Goal: Task Accomplishment & Management: Use online tool/utility

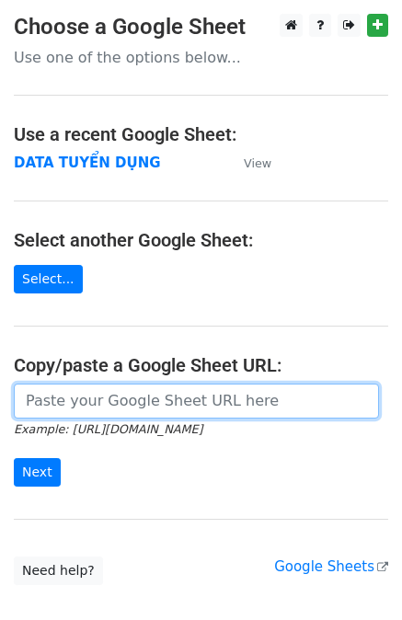
click at [132, 411] on input "url" at bounding box center [196, 400] width 365 height 35
paste input "https://docs.google.com/spreadsheets/d/1KZ7mIKUru3GcC_K2wVEfG_VsEb4I4bOScueJoPE…"
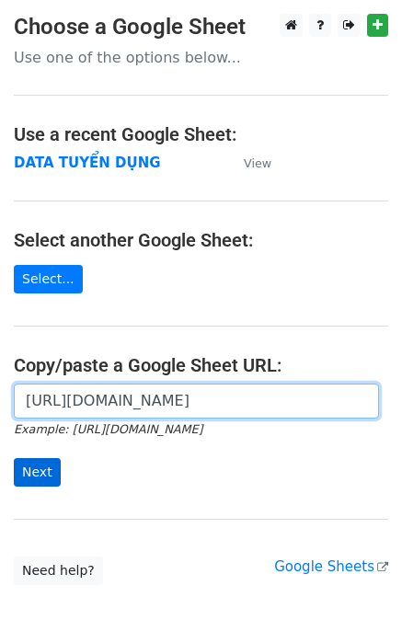
type input "https://docs.google.com/spreadsheets/d/1KZ7mIKUru3GcC_K2wVEfG_VsEb4I4bOScueJoPE…"
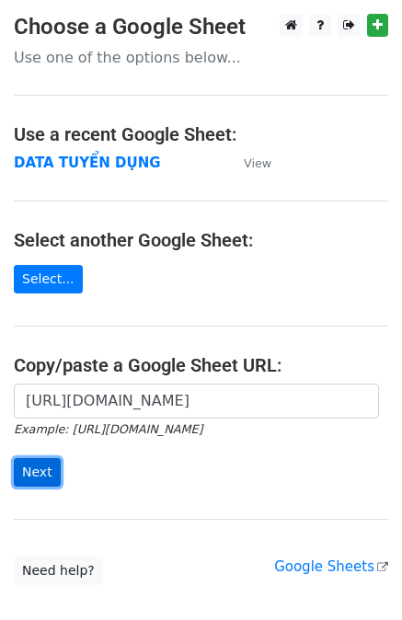
click at [40, 473] on input "Next" at bounding box center [37, 472] width 47 height 28
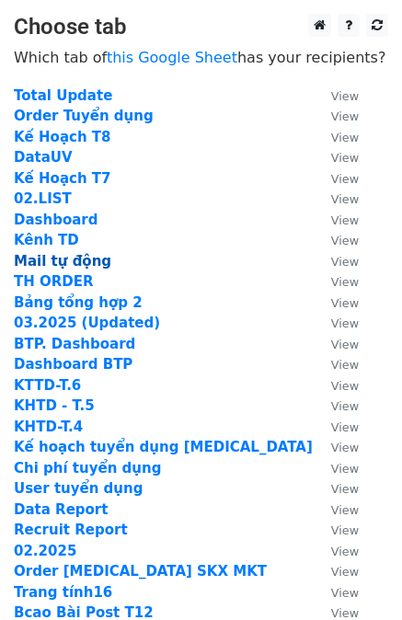
click at [51, 260] on strong "Mail tự động" at bounding box center [62, 261] width 97 height 17
click at [59, 262] on strong "Mail tự động" at bounding box center [62, 261] width 97 height 17
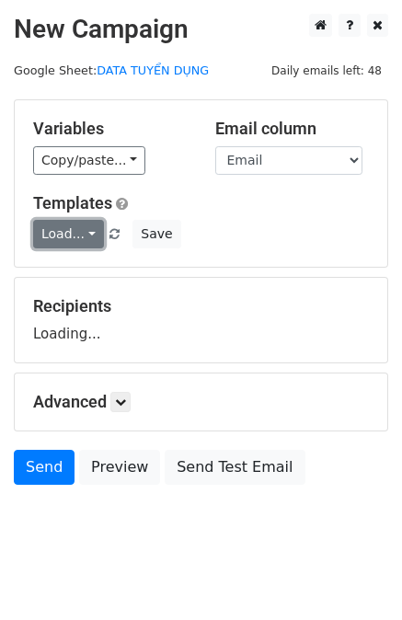
click at [61, 233] on link "Load..." at bounding box center [68, 234] width 71 height 28
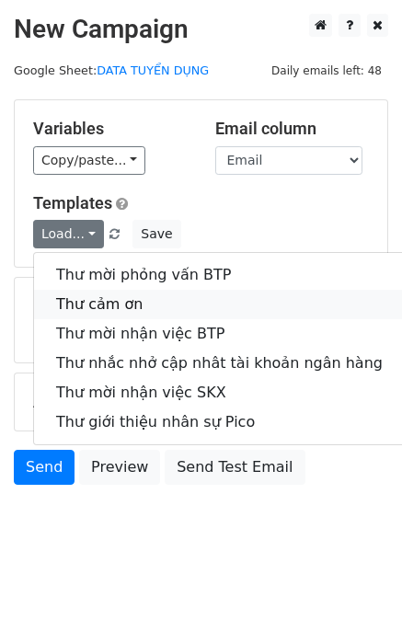
click at [88, 302] on link "Thư cảm ơn" at bounding box center [219, 304] width 370 height 29
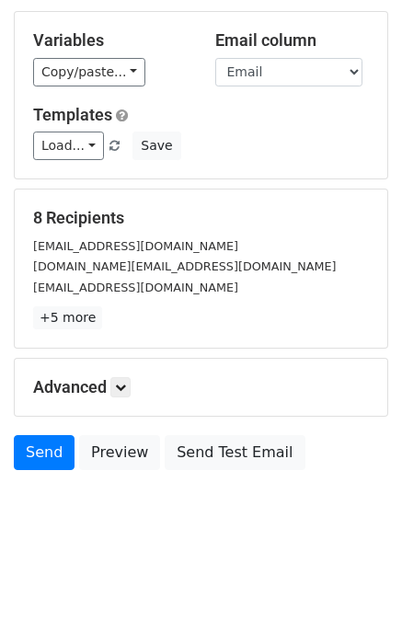
scroll to position [92, 0]
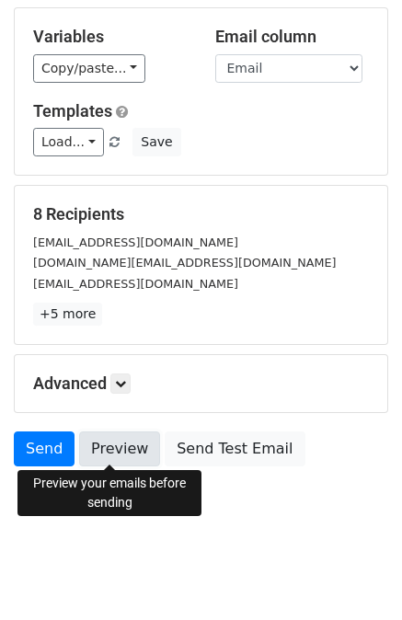
click at [88, 446] on link "Preview" at bounding box center [119, 448] width 81 height 35
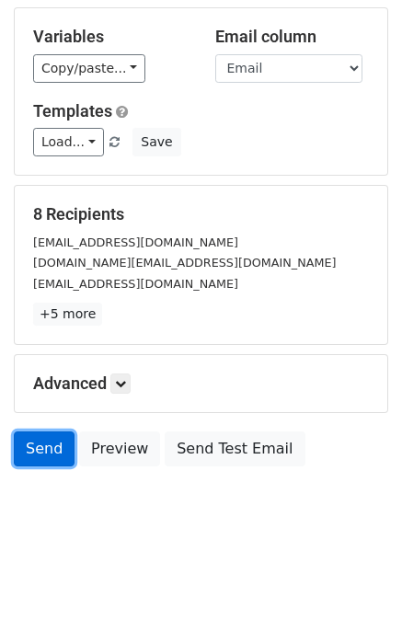
click at [40, 453] on link "Send" at bounding box center [44, 448] width 61 height 35
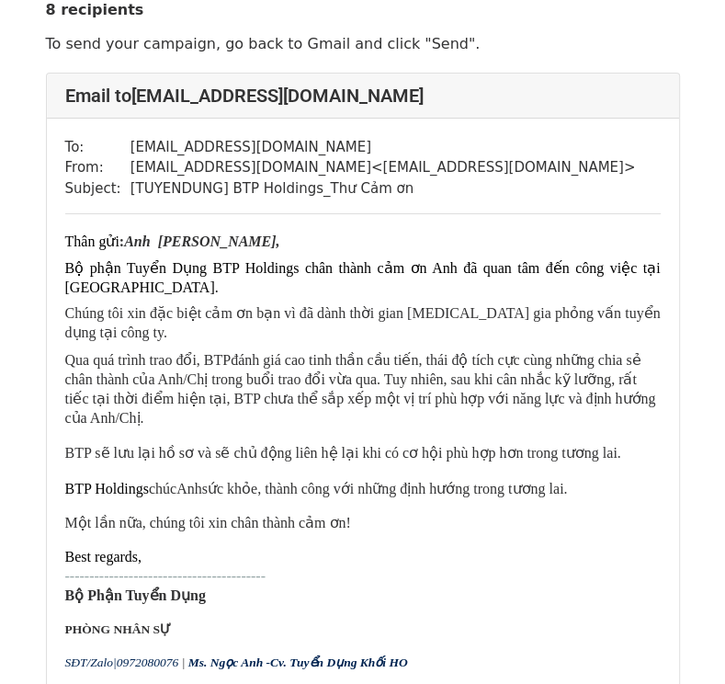
scroll to position [184, 0]
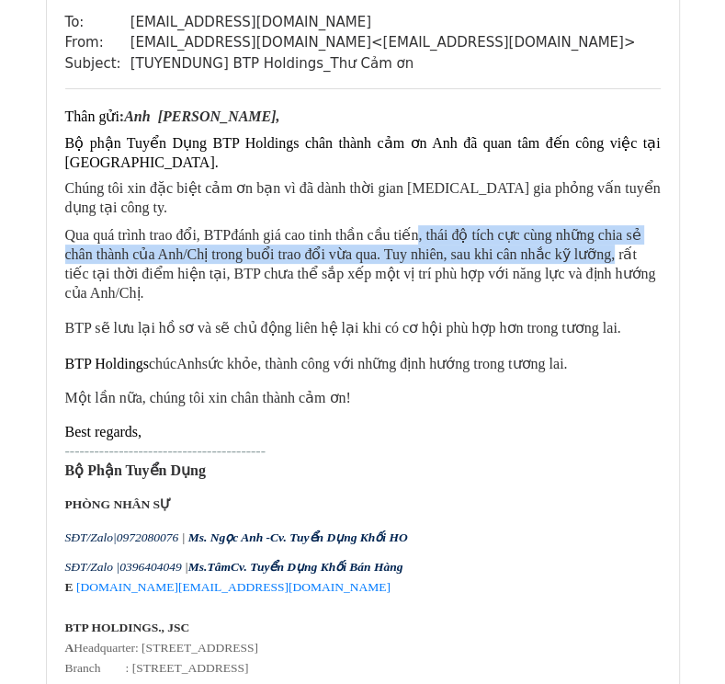
drag, startPoint x: 518, startPoint y: 214, endPoint x: 568, endPoint y: 216, distance: 49.7
click at [568, 225] on p "Qua quá trình trao đổi, BTP đánh giá cao tinh thần cầu tiến, thái độ tích cực c…" at bounding box center [363, 263] width 596 height 77
click at [568, 227] on span "đánh giá cao tinh thần cầu tiến, thái độ tích cực cùng những chia sẻ chân thành…" at bounding box center [360, 264] width 591 height 74
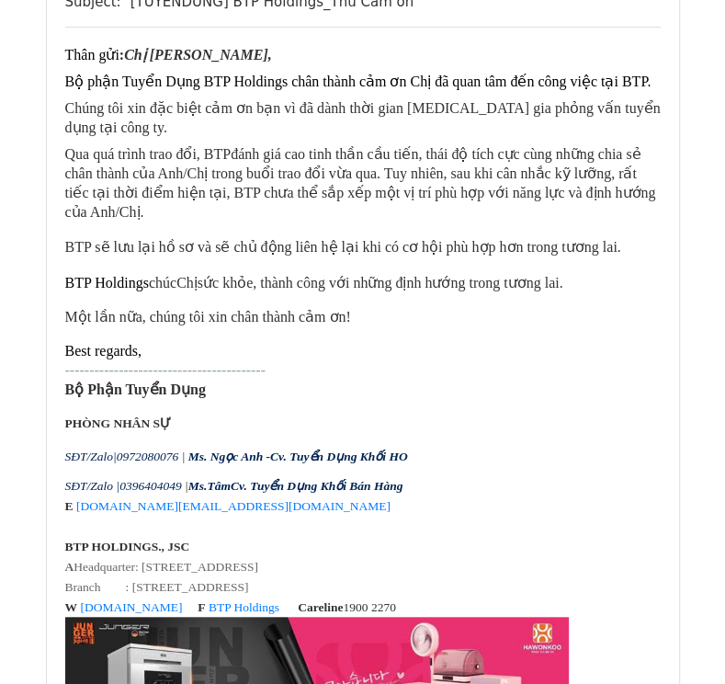
scroll to position [3960, 0]
